Goal: Answer question/provide support

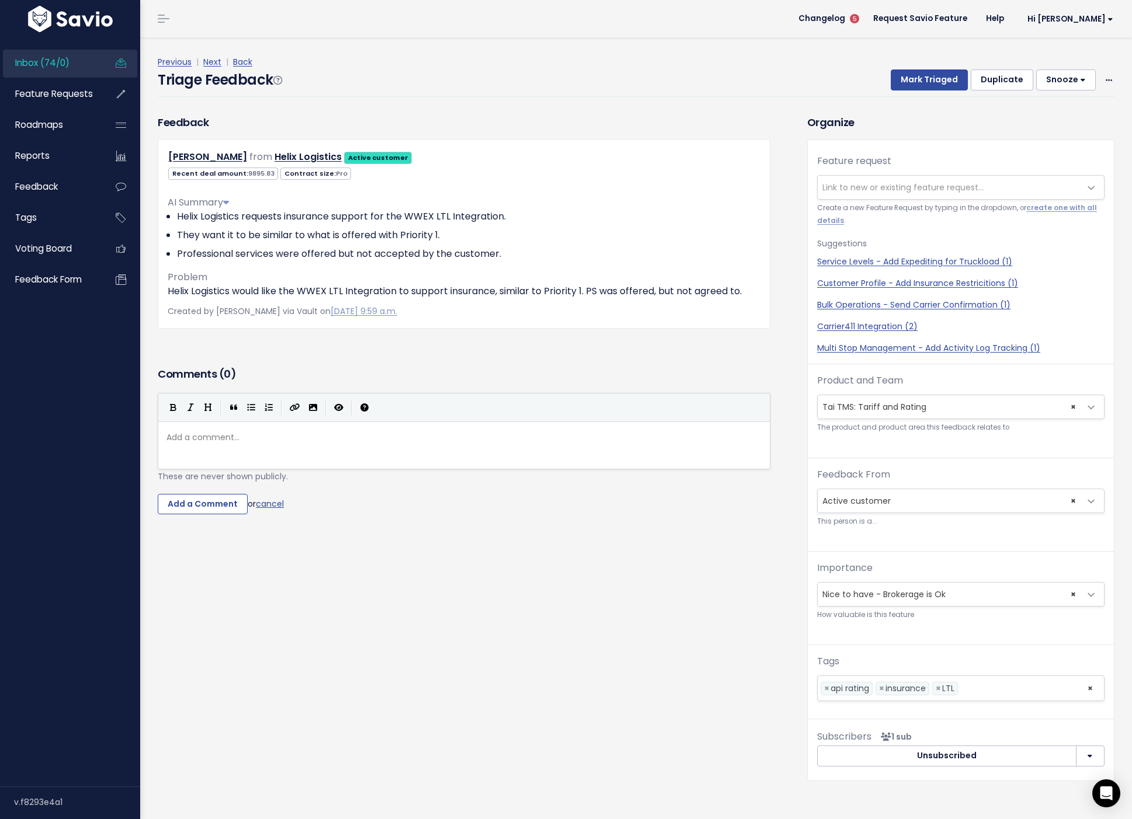
scroll to position [1, 0]
click at [221, 451] on div "Add a comment... ​" at bounding box center [478, 460] width 629 height 64
click at [885, 194] on span "Link to new or existing feature request..." at bounding box center [949, 187] width 263 height 23
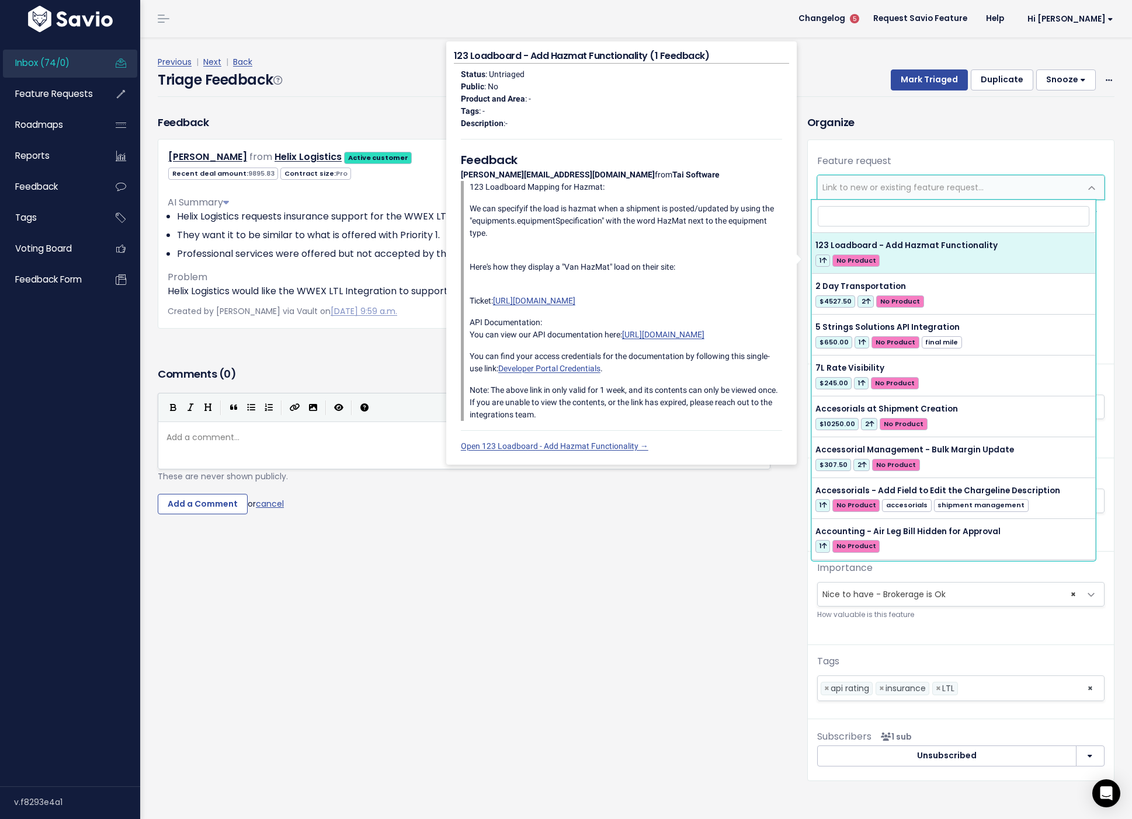
click at [858, 222] on input "search" at bounding box center [954, 216] width 272 height 20
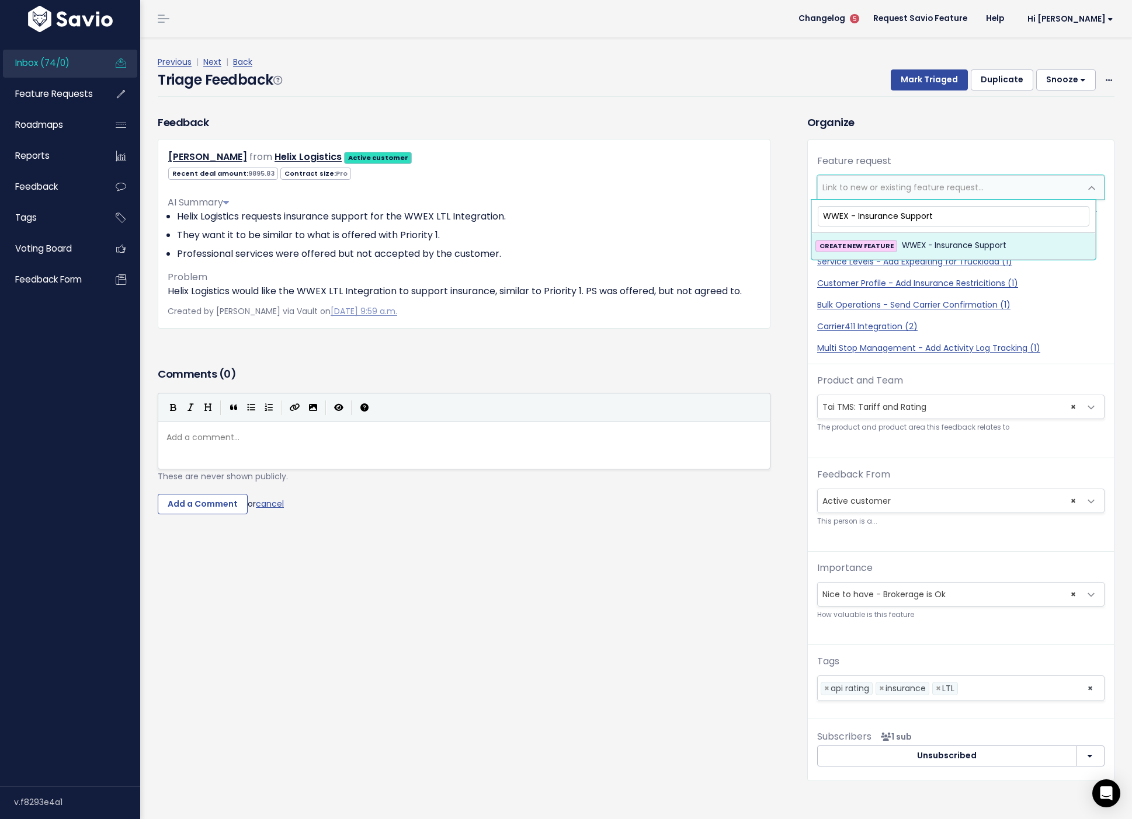
type input "WWEX - Insurance Support"
click at [860, 251] on span "CREATE NEW FEATURE" at bounding box center [856, 246] width 82 height 12
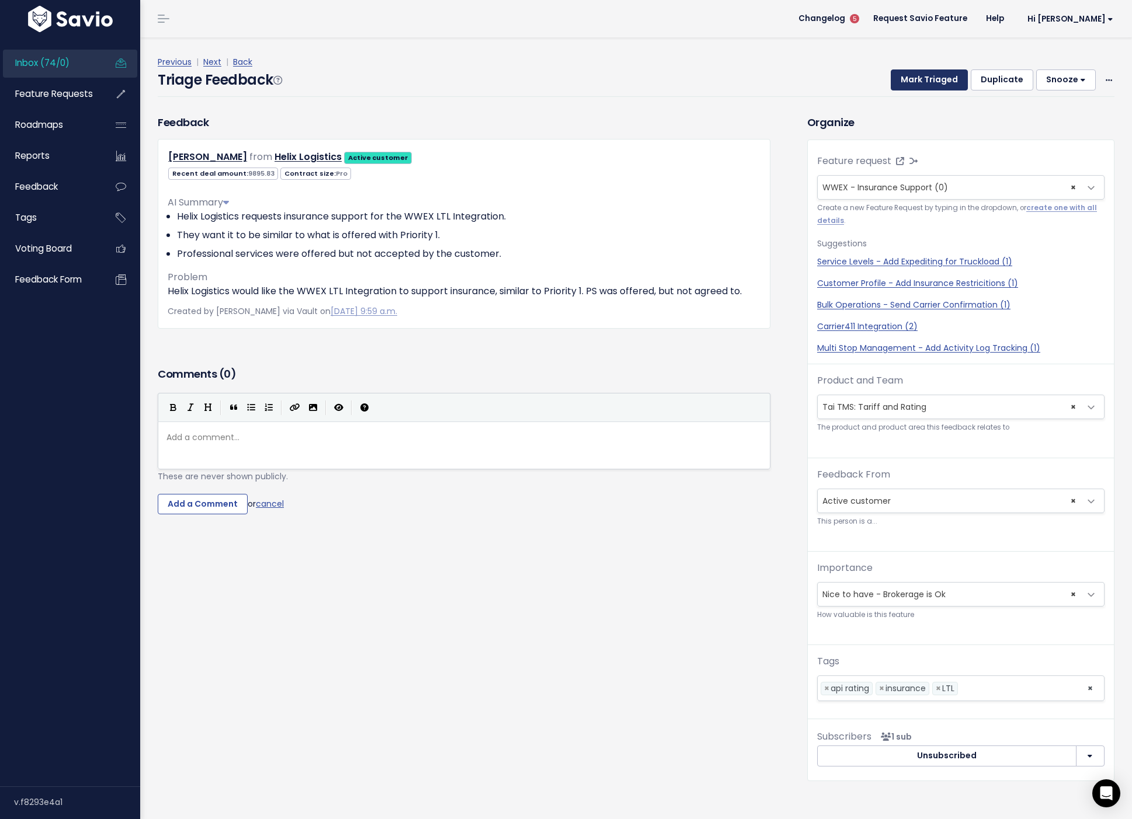
click at [929, 84] on button "Mark Triaged" at bounding box center [929, 79] width 77 height 21
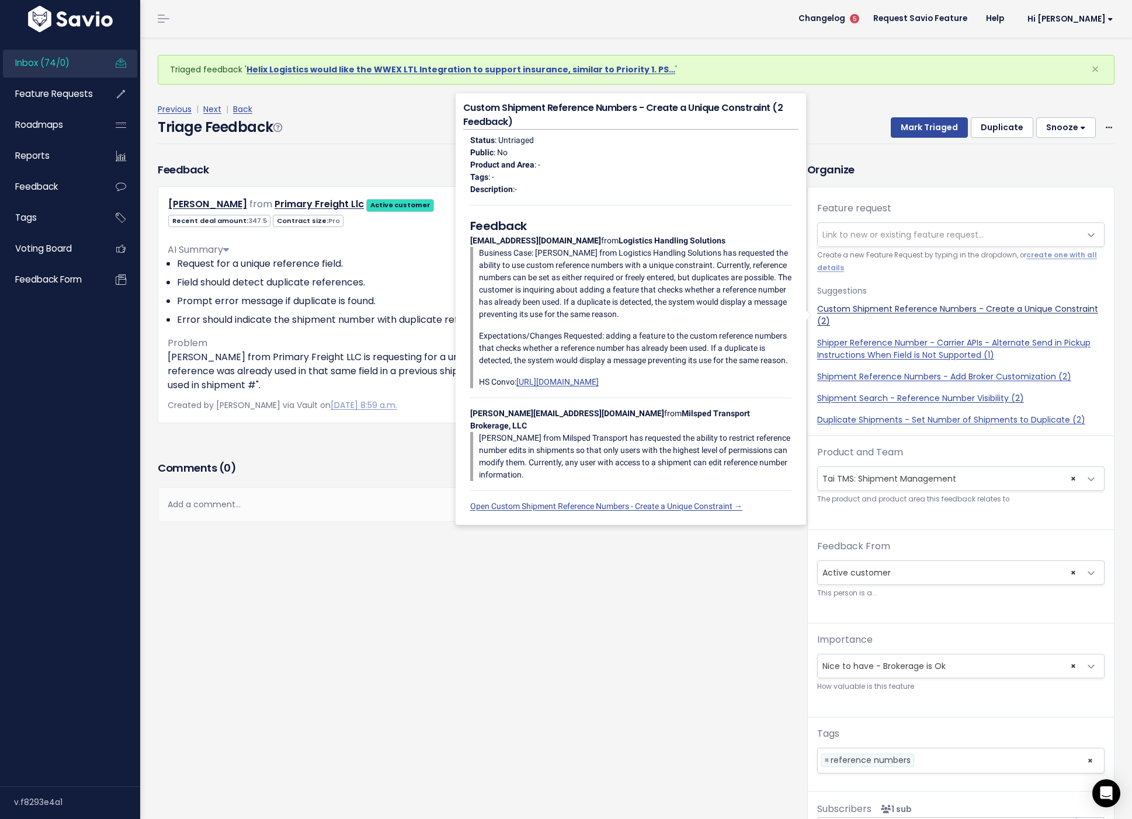
click at [938, 312] on link "Custom Shipment Reference Numbers - Create a Unique Constraint (2)" at bounding box center [960, 315] width 287 height 25
select select "60772"
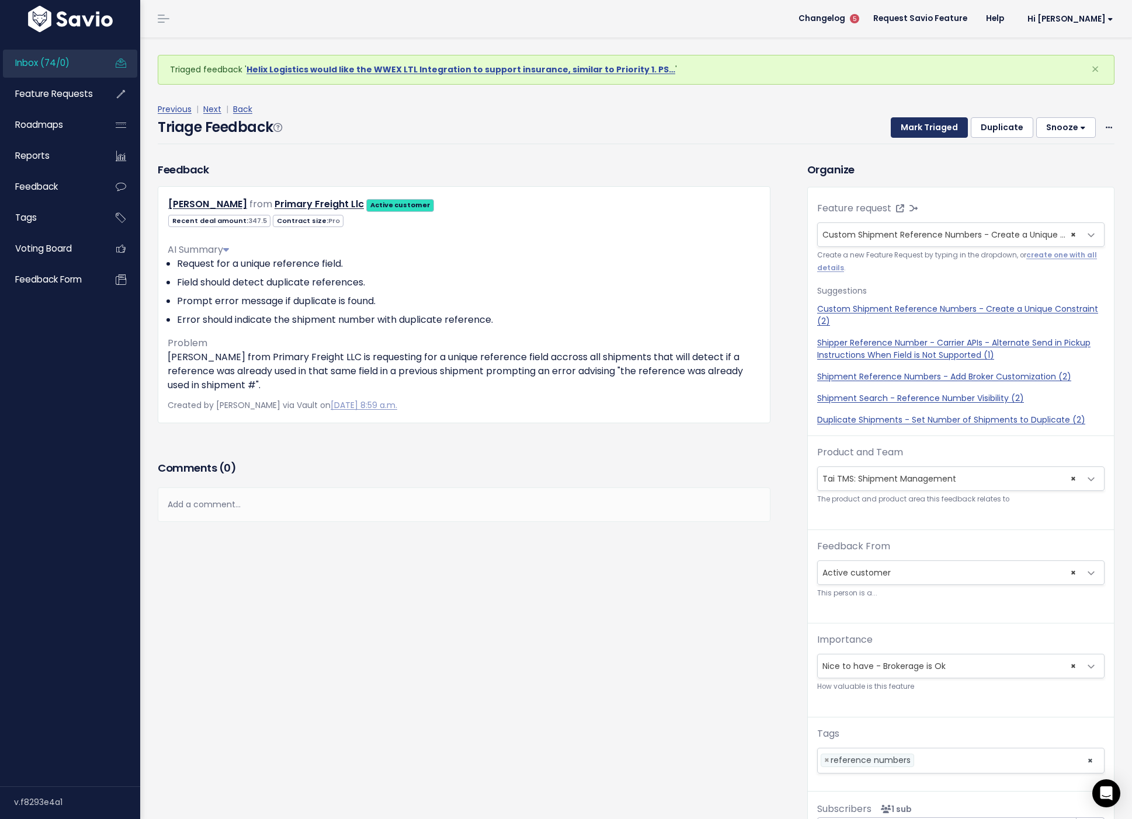
click at [913, 126] on button "Mark Triaged" at bounding box center [929, 127] width 77 height 21
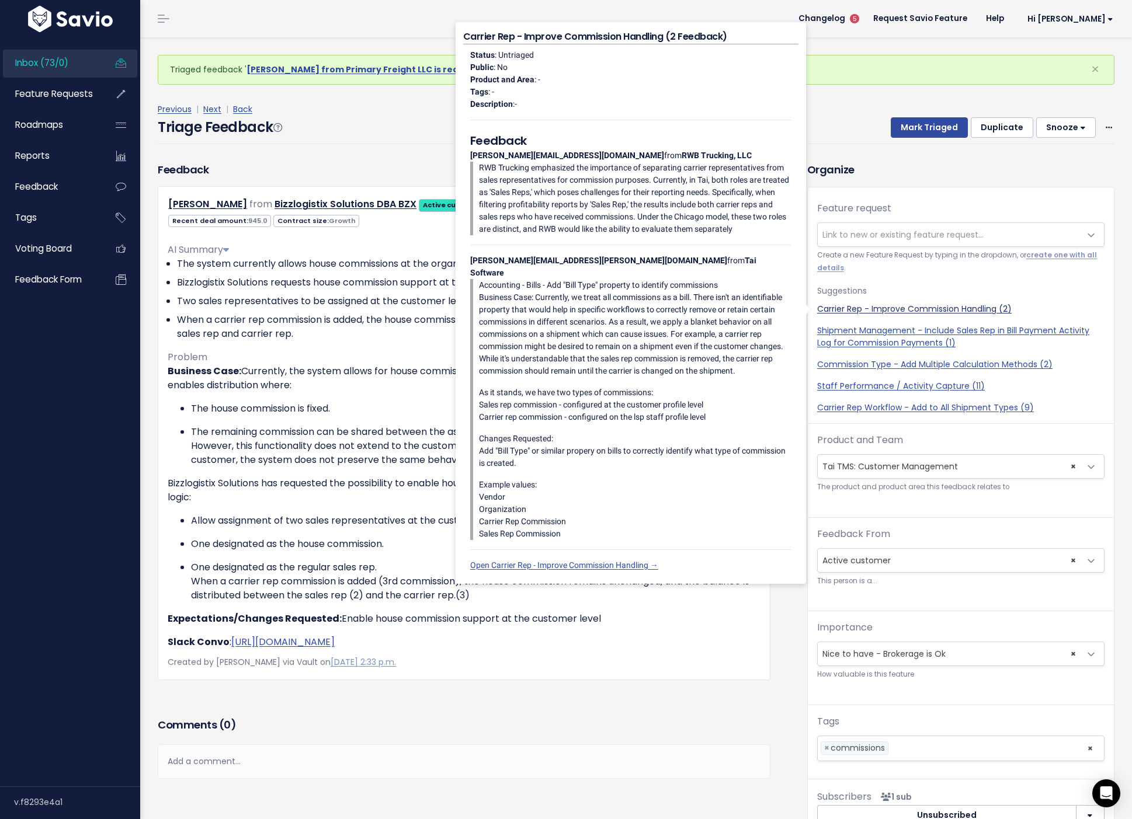
click at [886, 311] on link "Carrier Rep - Improve Commission Handling (2)" at bounding box center [960, 309] width 287 height 12
select select "47389"
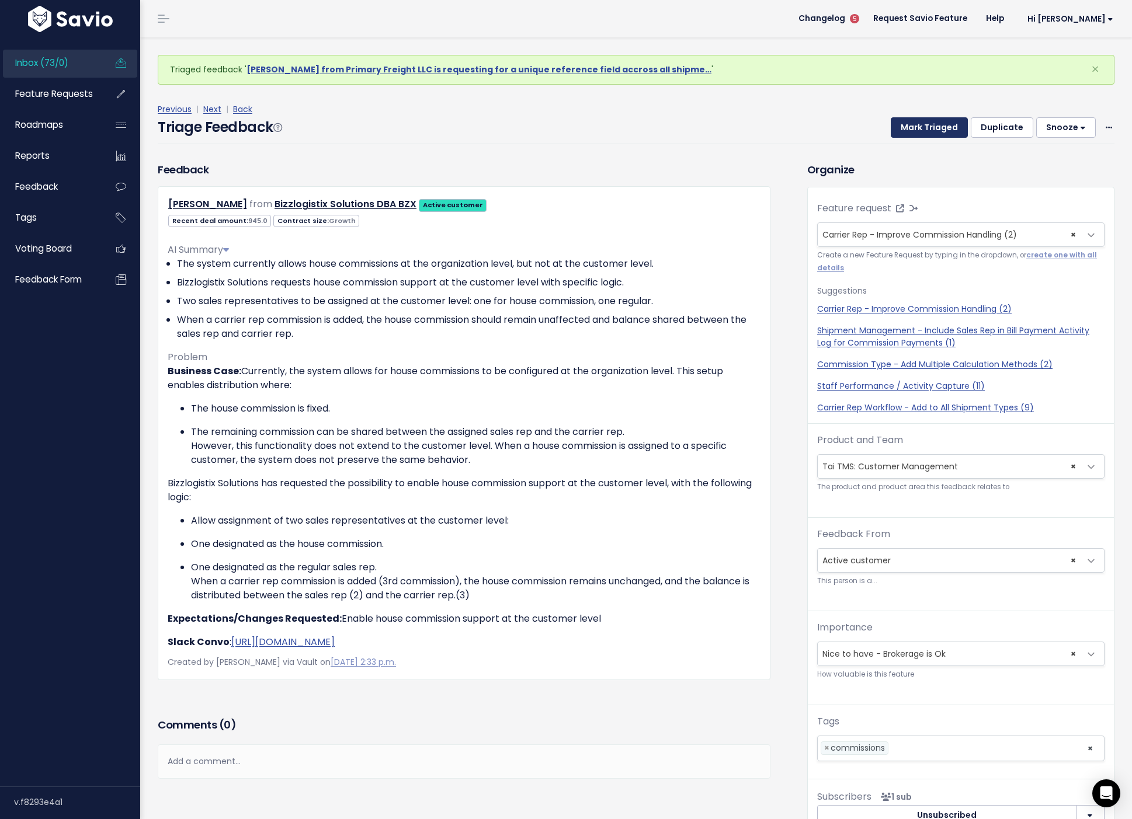
click at [933, 125] on button "Mark Triaged" at bounding box center [929, 127] width 77 height 21
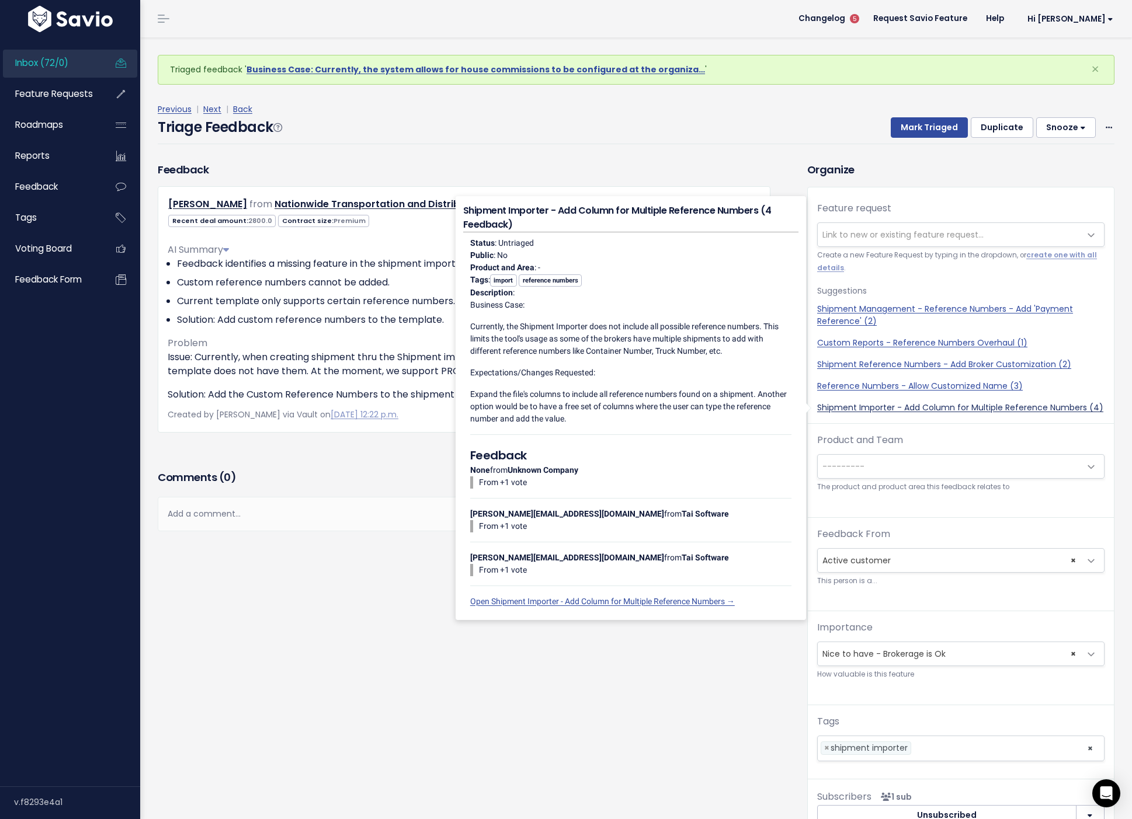
click at [972, 412] on link "Shipment Importer - Add Column for Multiple Reference Numbers (4)" at bounding box center [960, 408] width 287 height 12
select select "26406"
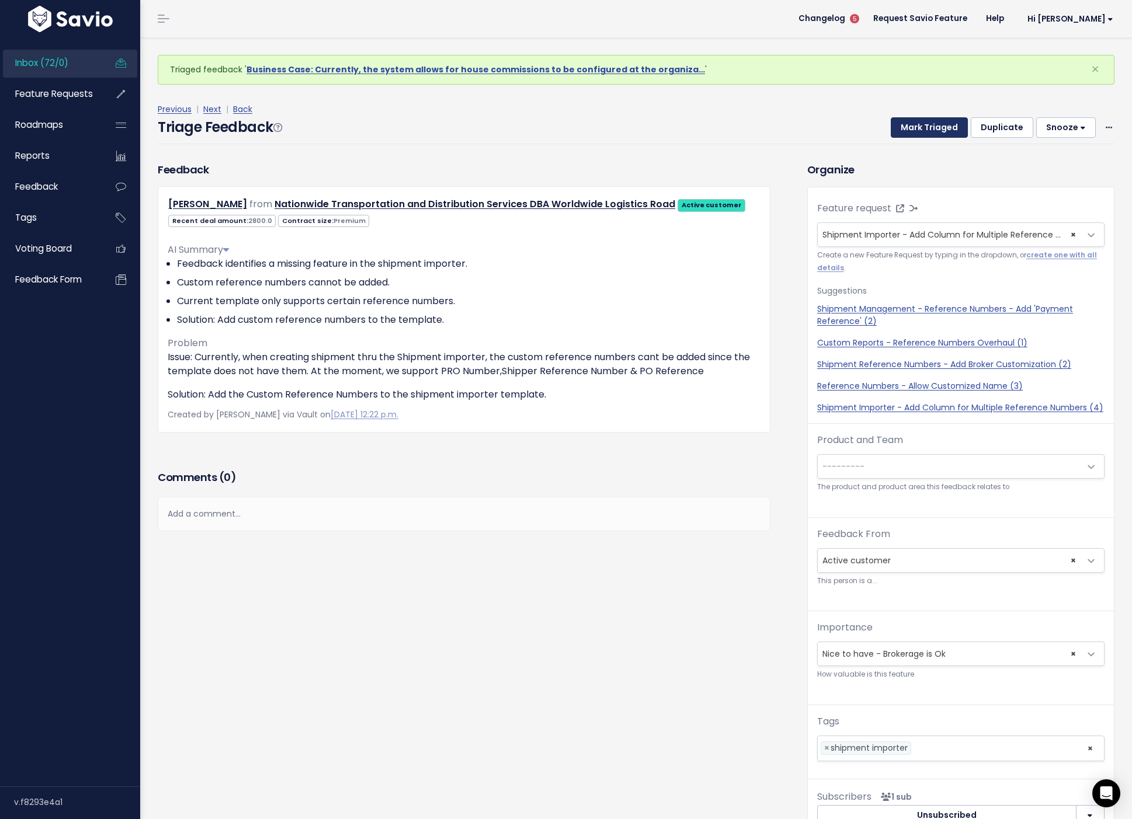
click at [935, 135] on button "Mark Triaged" at bounding box center [929, 127] width 77 height 21
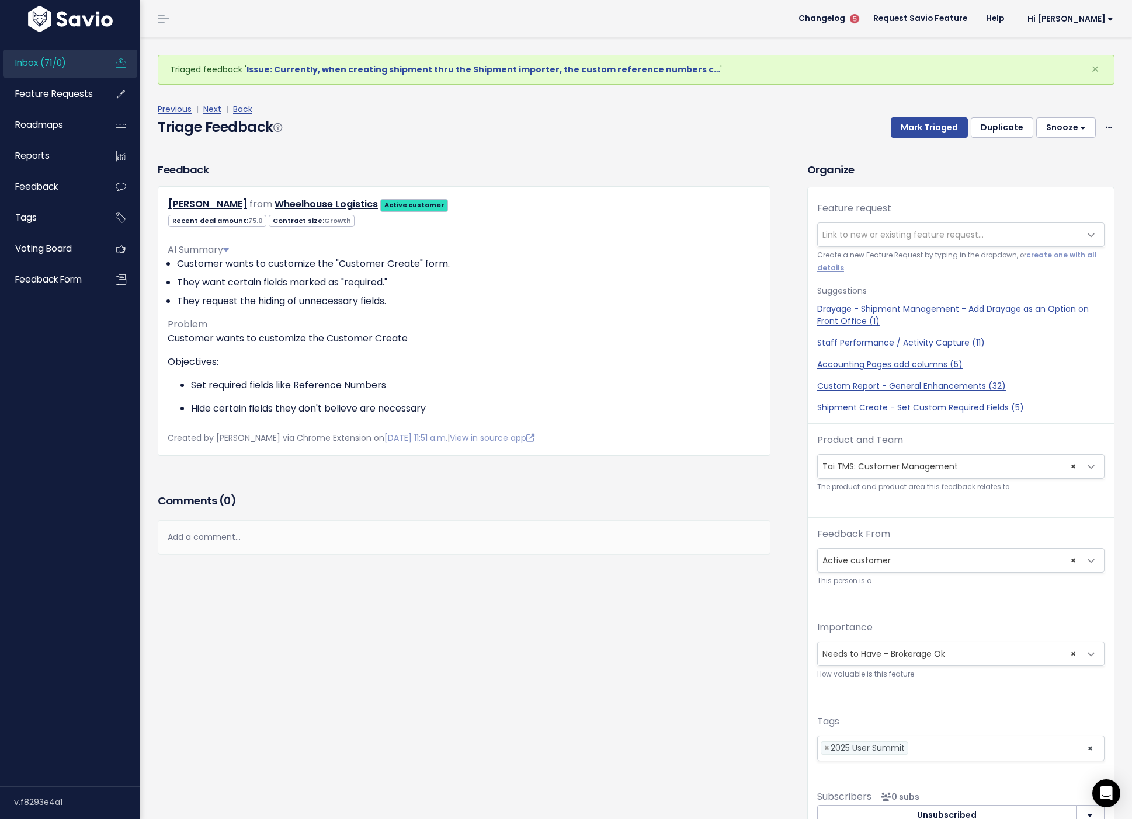
click at [846, 237] on span "Link to new or existing feature request..." at bounding box center [902, 235] width 161 height 12
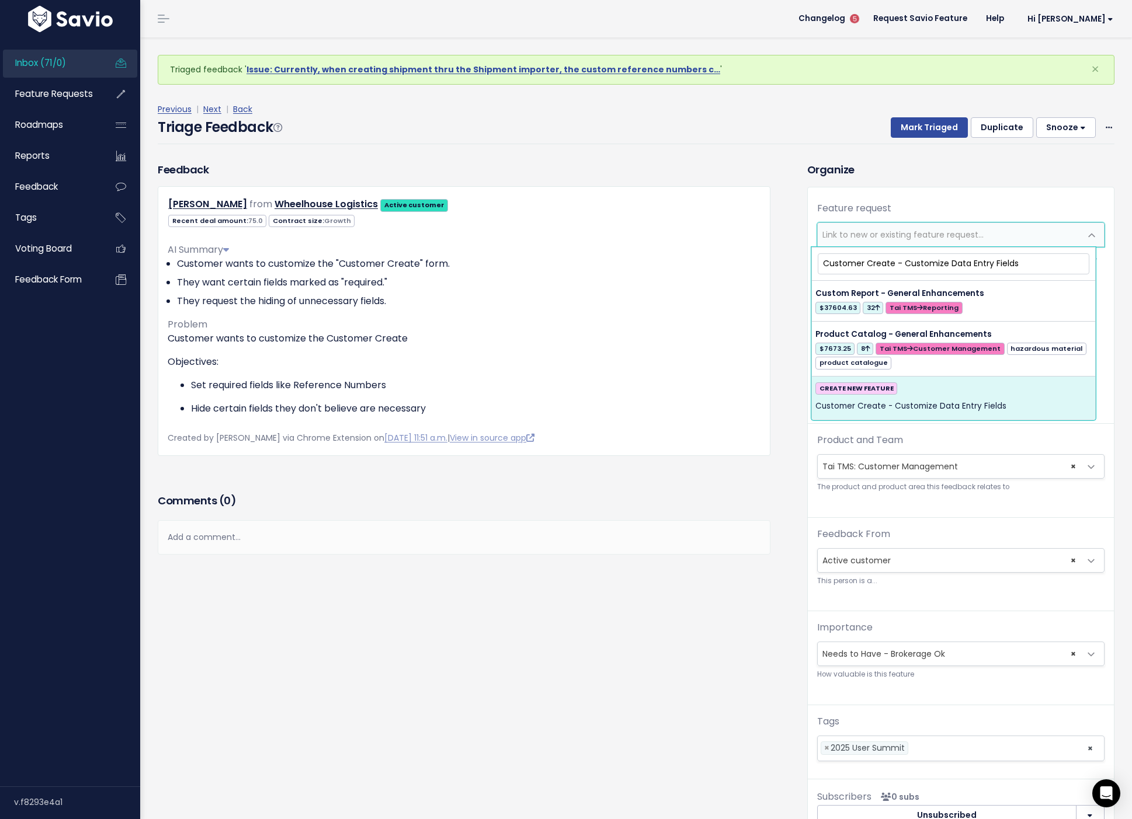
type input "Customer Create - Customize Data Entry Fields"
click at [943, 399] on span "Customer Create - Customize Data Entry Fields" at bounding box center [910, 406] width 191 height 14
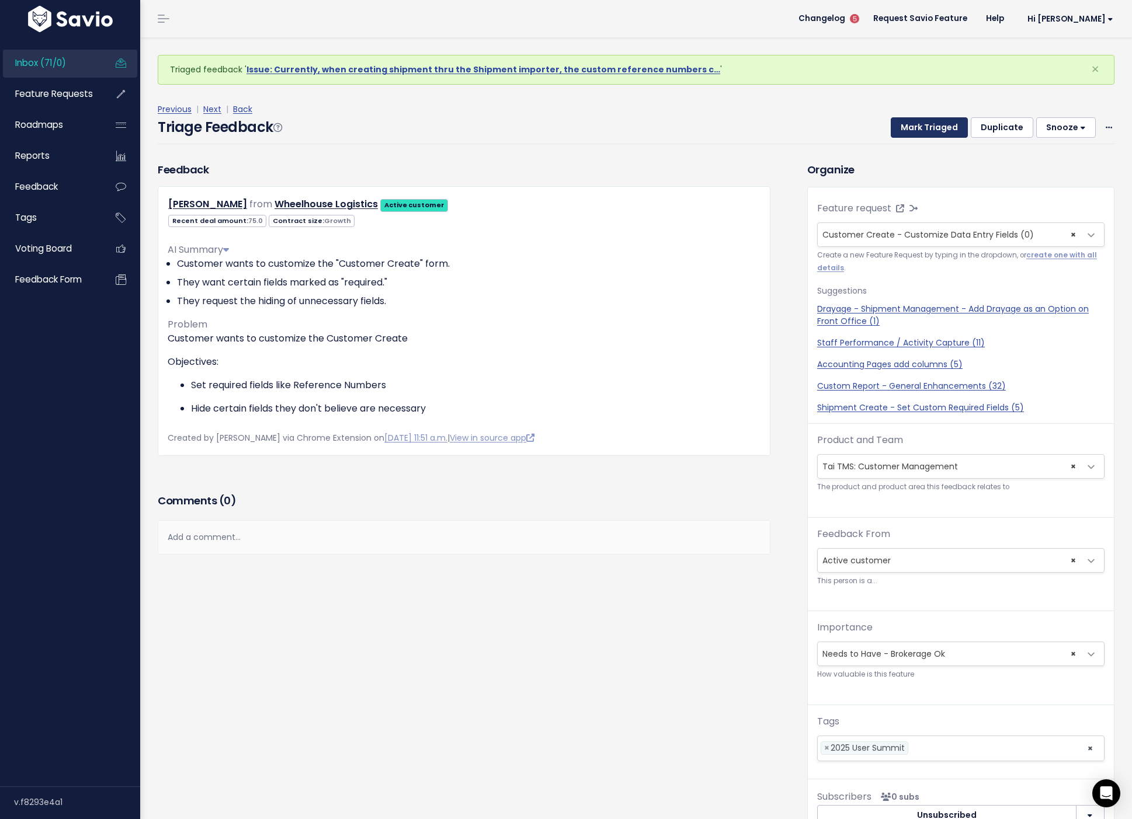
click at [934, 135] on button "Mark Triaged" at bounding box center [929, 127] width 77 height 21
